Goal: Information Seeking & Learning: Understand process/instructions

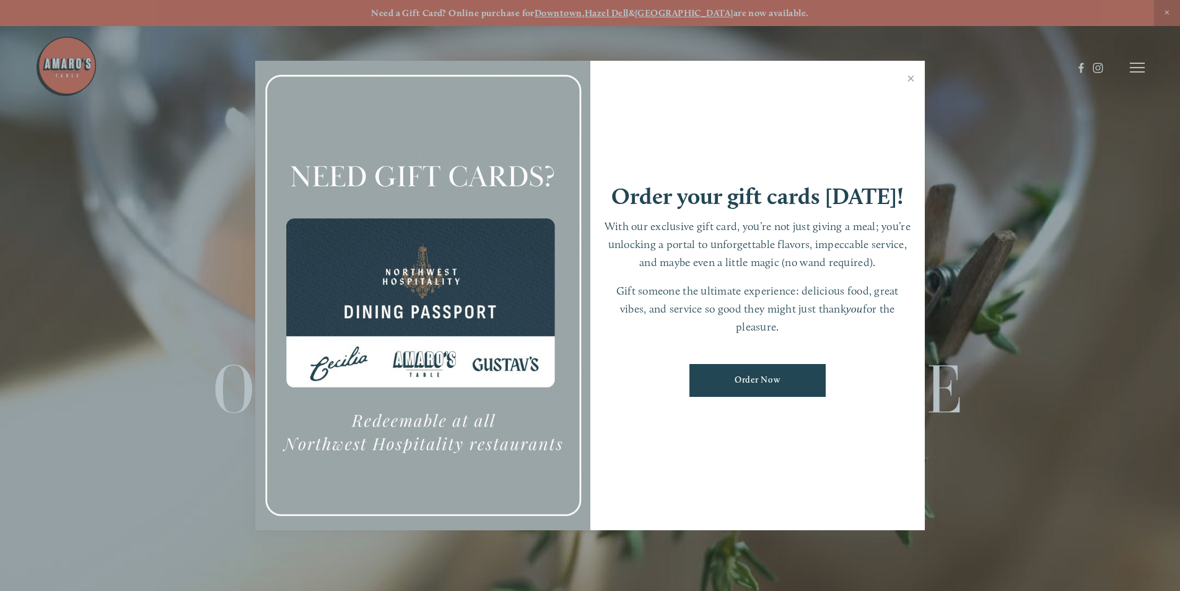
click at [908, 79] on link "Close" at bounding box center [911, 80] width 24 height 35
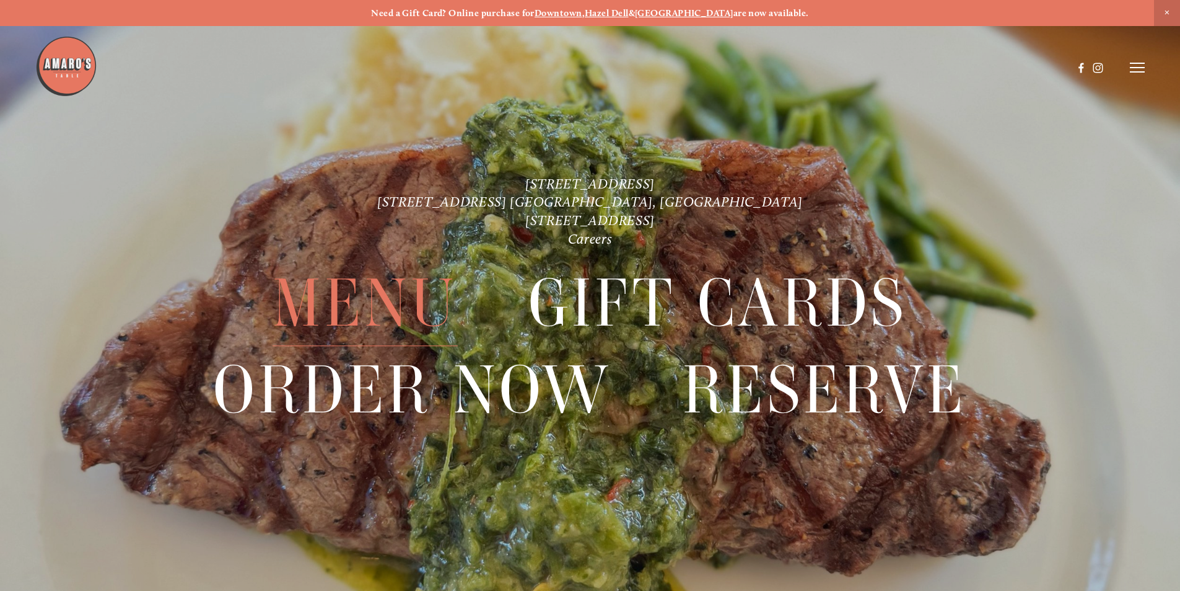
click at [361, 301] on span "Menu" at bounding box center [365, 304] width 185 height 86
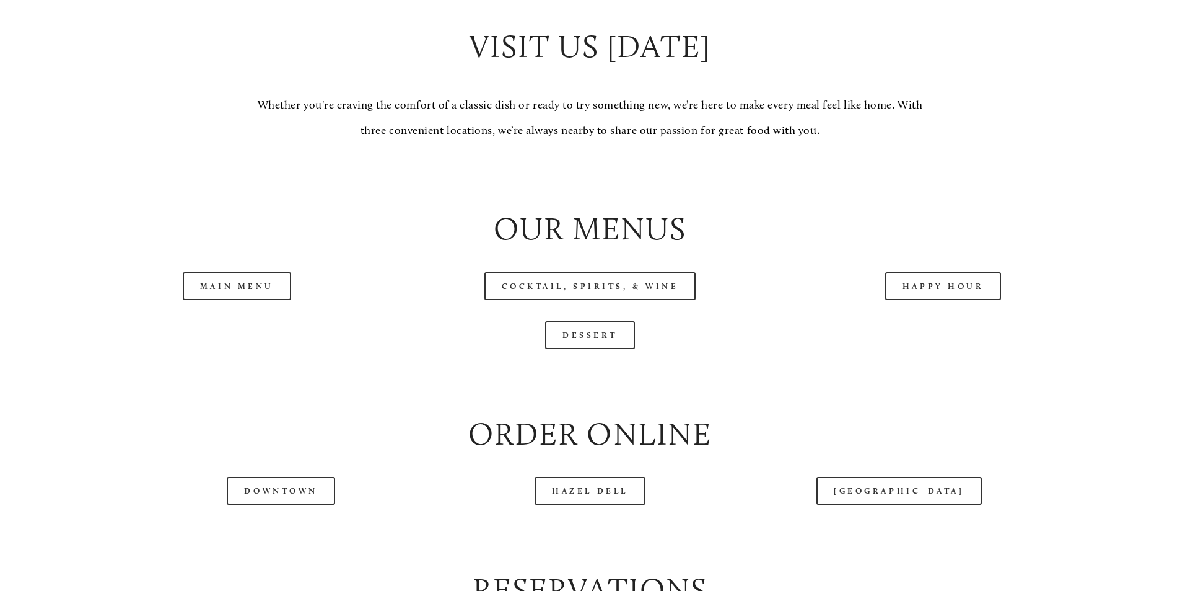
scroll to position [1405, 0]
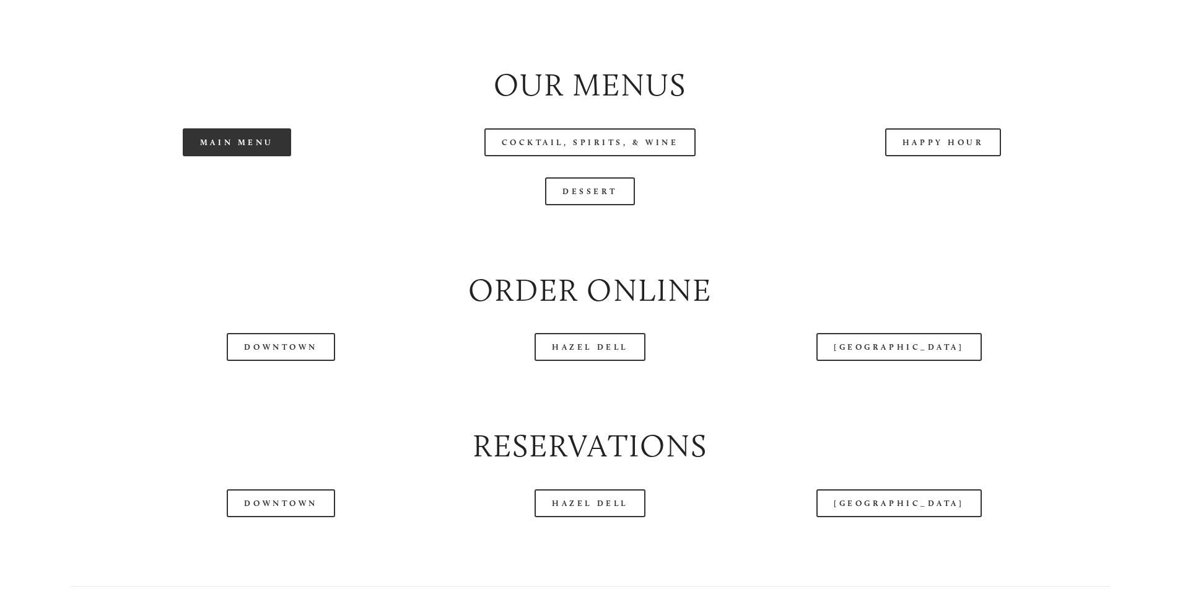
click at [234, 156] on link "Main Menu" at bounding box center [237, 142] width 108 height 28
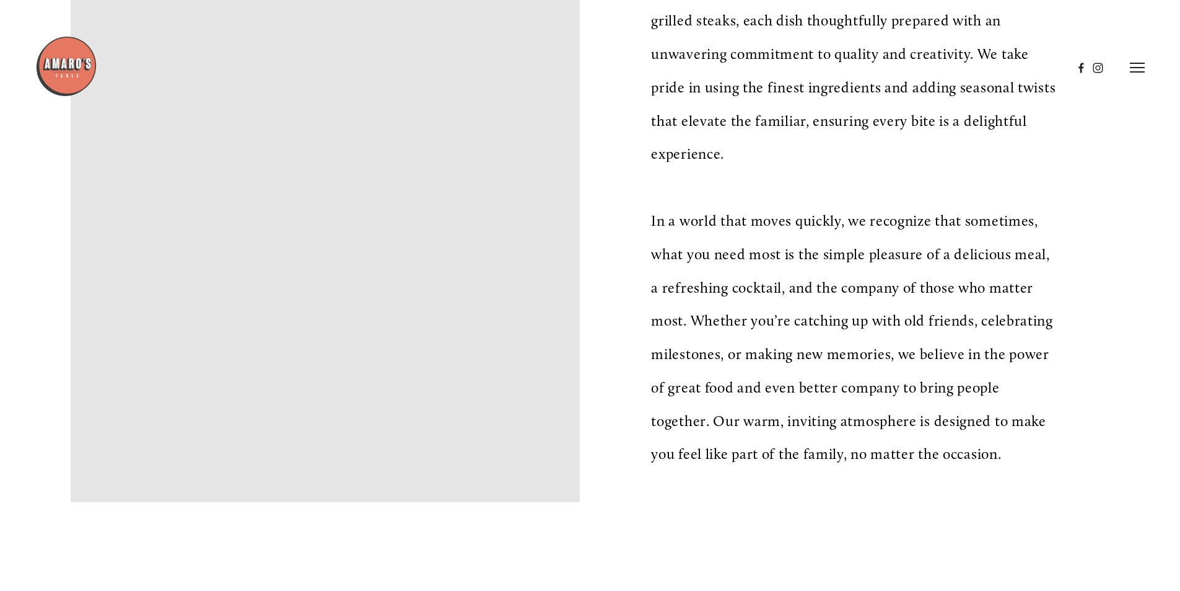
scroll to position [496, 0]
